Goal: Find specific page/section

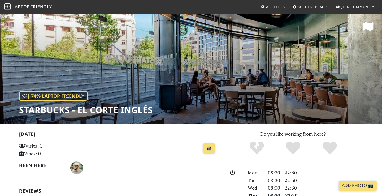
click at [39, 7] on span "Friendly" at bounding box center [41, 7] width 21 height 6
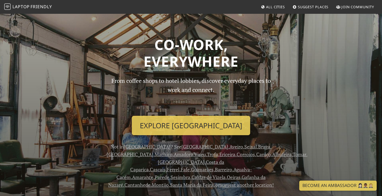
click at [281, 5] on span "All Cities" at bounding box center [275, 7] width 19 height 5
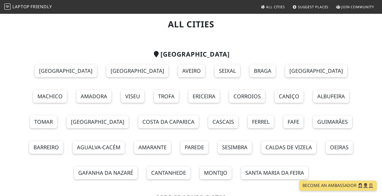
scroll to position [15, 0]
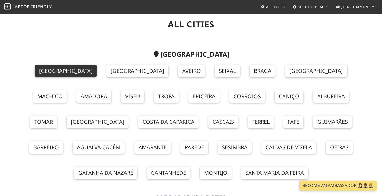
click at [47, 72] on link "[GEOGRAPHIC_DATA]" at bounding box center [66, 71] width 62 height 13
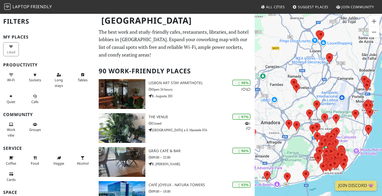
drag, startPoint x: 281, startPoint y: 148, endPoint x: 298, endPoint y: 148, distance: 17.0
click at [295, 148] on div at bounding box center [318, 111] width 127 height 196
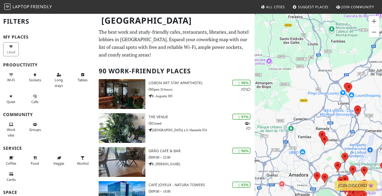
drag, startPoint x: 293, startPoint y: 150, endPoint x: 260, endPoint y: 203, distance: 62.4
click at [260, 196] on html "Laptop Friendly All Cities Suggest Places Join Community Lisbon Filters My Plac…" at bounding box center [191, 98] width 382 height 196
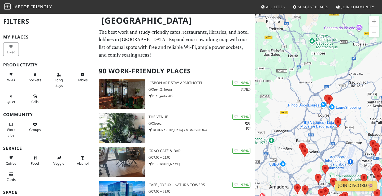
drag, startPoint x: 345, startPoint y: 116, endPoint x: 303, endPoint y: 148, distance: 52.9
click at [303, 148] on div at bounding box center [318, 111] width 127 height 196
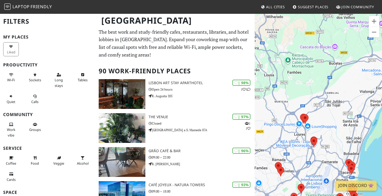
click at [313, 121] on div at bounding box center [318, 111] width 127 height 196
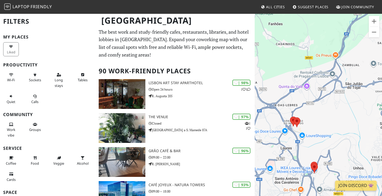
click at [313, 121] on div at bounding box center [318, 111] width 127 height 196
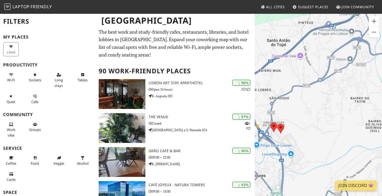
drag, startPoint x: 297, startPoint y: 127, endPoint x: 325, endPoint y: 124, distance: 28.1
click at [325, 124] on div at bounding box center [318, 111] width 127 height 196
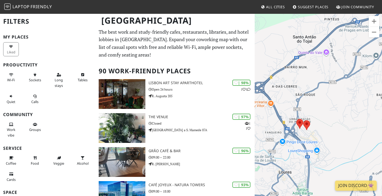
click at [316, 127] on div at bounding box center [318, 111] width 127 height 196
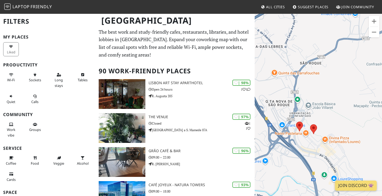
drag, startPoint x: 297, startPoint y: 142, endPoint x: 314, endPoint y: 143, distance: 17.0
click at [314, 143] on div at bounding box center [318, 111] width 127 height 196
click at [296, 122] on area at bounding box center [296, 122] width 0 height 0
click at [298, 115] on link "A Padaria Portuguesa" at bounding box center [301, 117] width 32 height 4
